Goal: Task Accomplishment & Management: Use online tool/utility

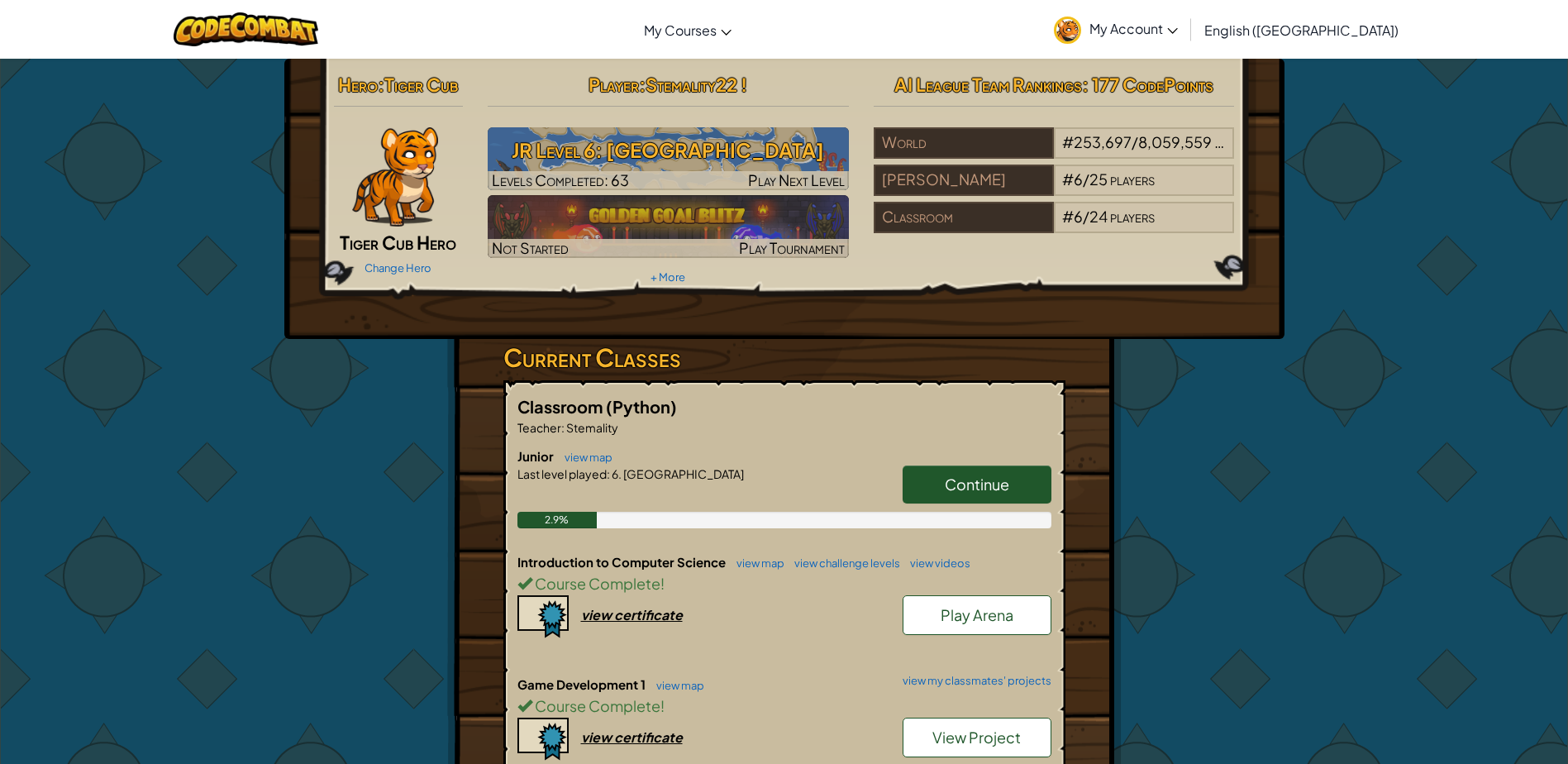
click at [972, 482] on span "Continue" at bounding box center [977, 483] width 64 height 19
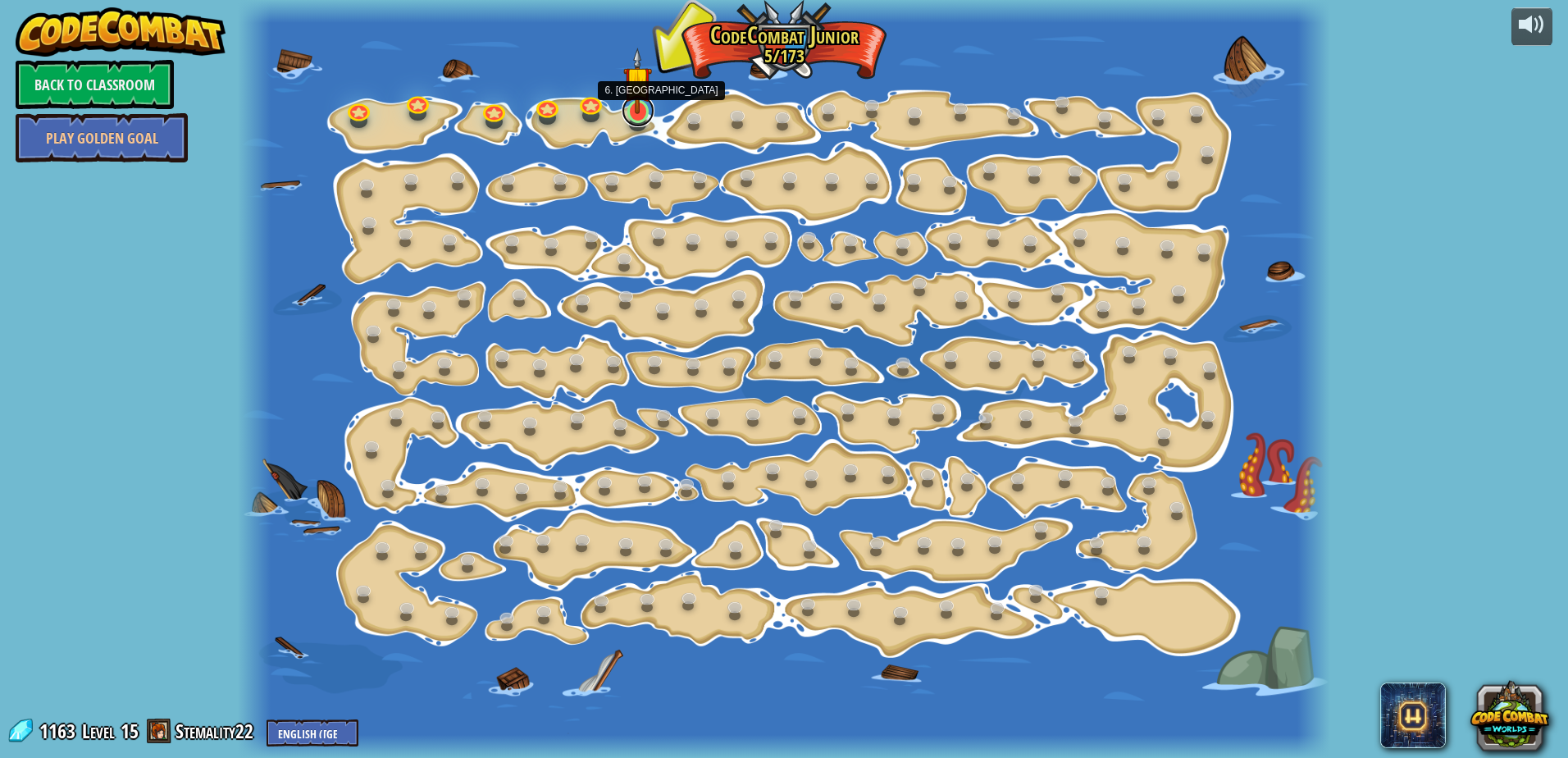
click at [645, 115] on link at bounding box center [638, 111] width 33 height 33
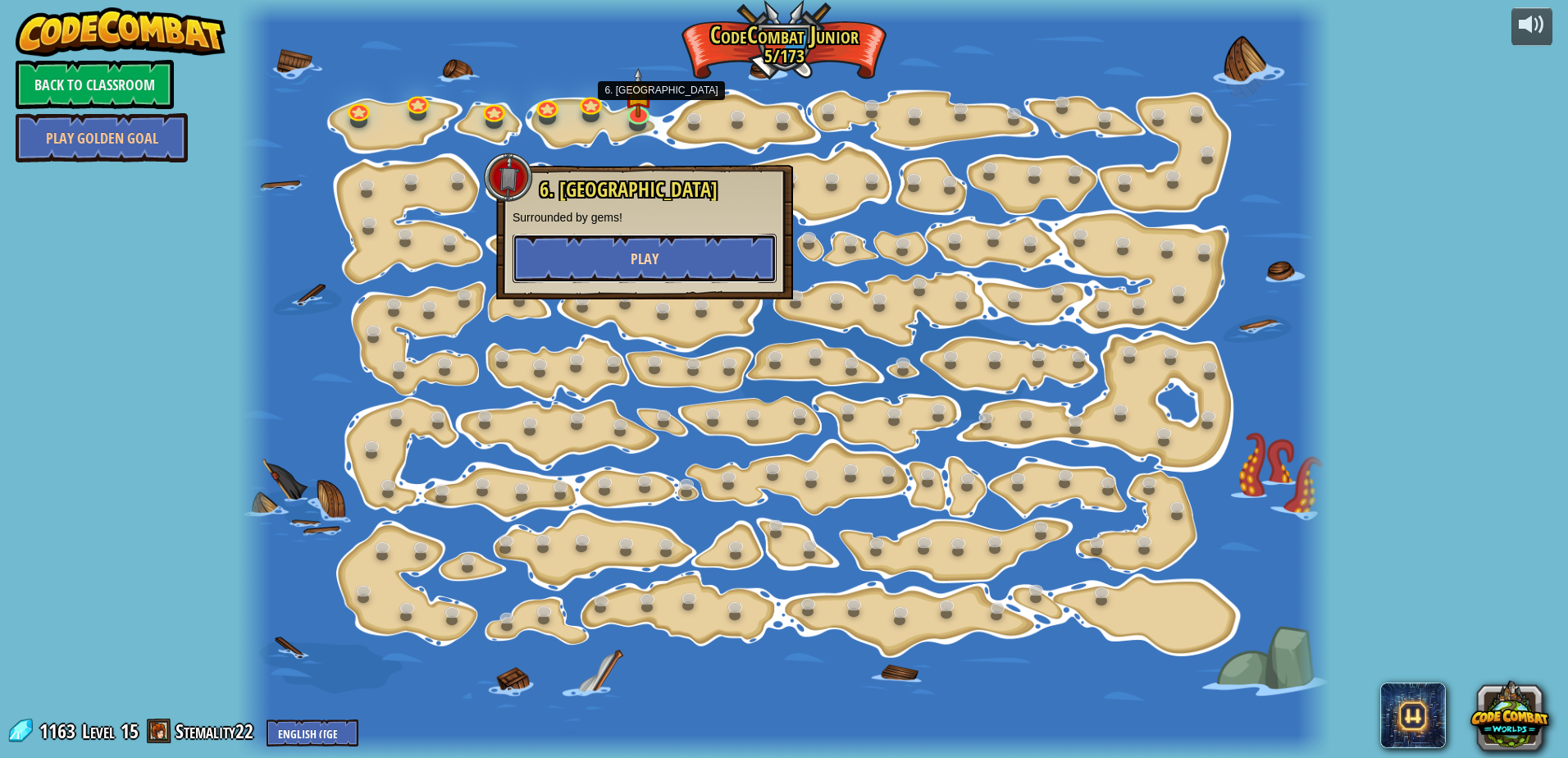
click at [672, 263] on button "Play" at bounding box center [645, 258] width 264 height 49
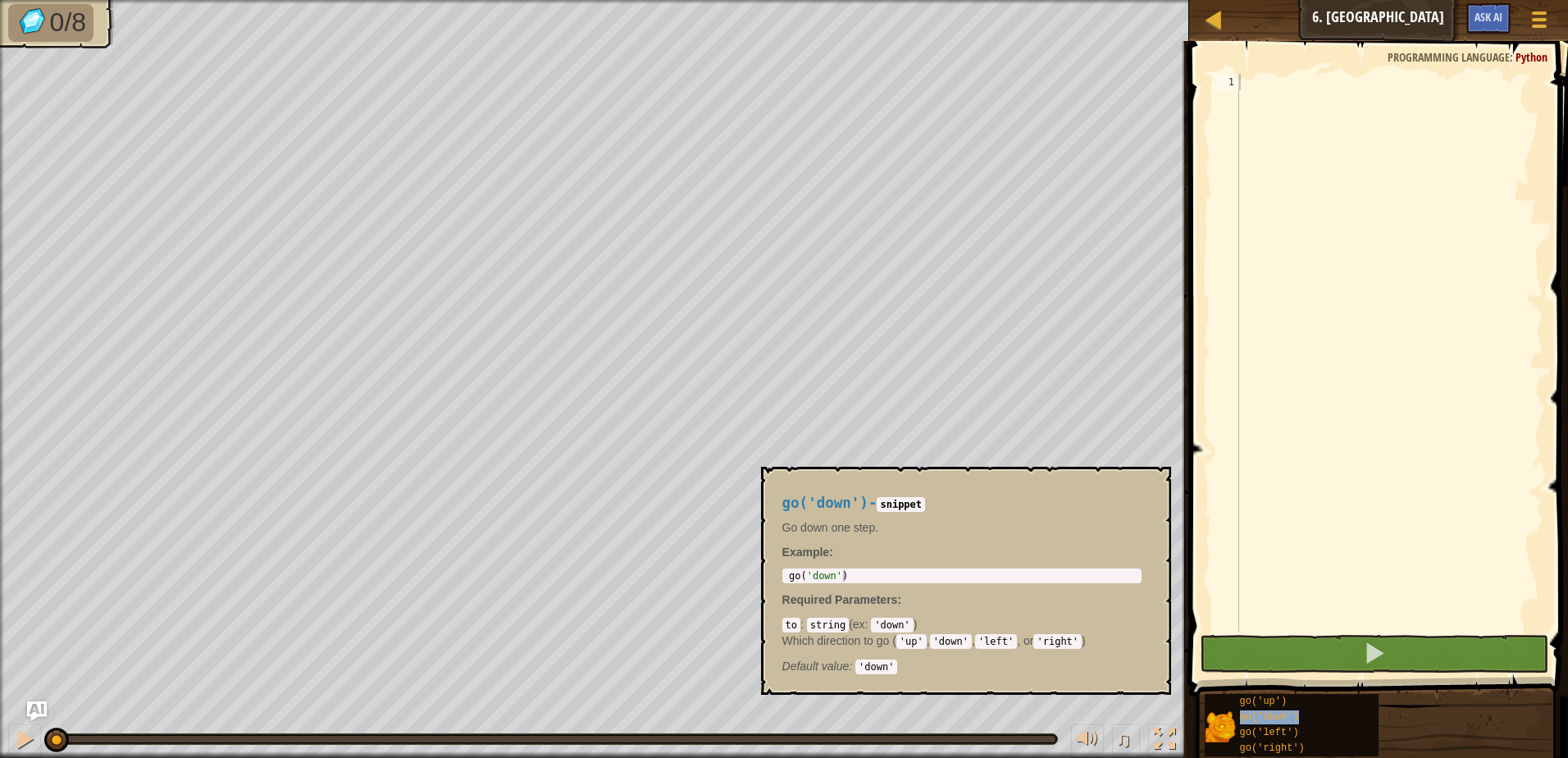
type textarea "go('down')"
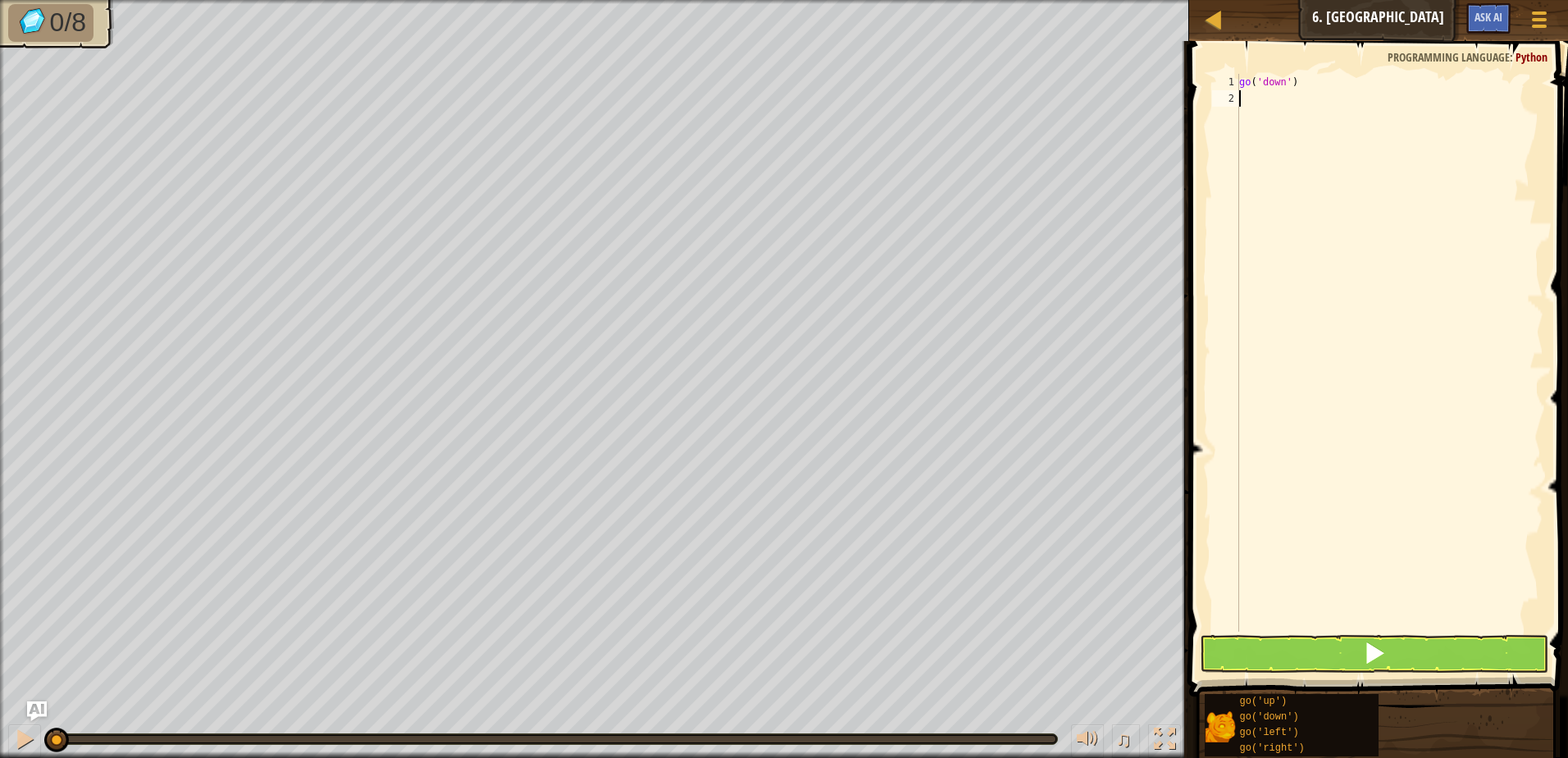
drag, startPoint x: 1465, startPoint y: 200, endPoint x: 1369, endPoint y: 224, distance: 99.0
click at [1389, 183] on div "go ( 'down' )" at bounding box center [1390, 368] width 307 height 590
type textarea "p"
